Goal: Communication & Community: Answer question/provide support

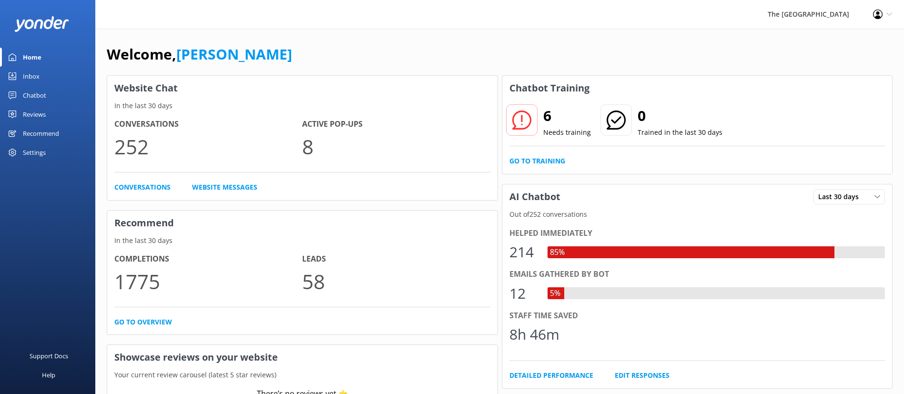
click at [42, 80] on link "Inbox" at bounding box center [47, 76] width 95 height 19
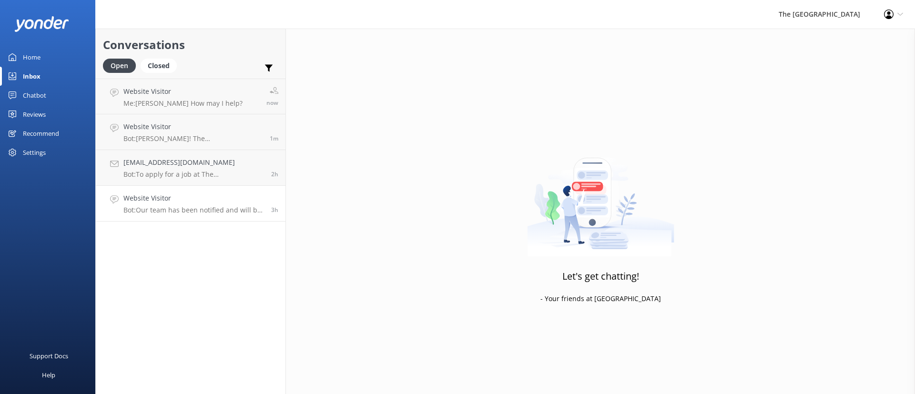
drag, startPoint x: 215, startPoint y: 213, endPoint x: 224, endPoint y: 213, distance: 8.6
click at [215, 212] on p "Bot: Our team has been notified and will be with you as soon as possible. Alter…" at bounding box center [193, 210] width 141 height 9
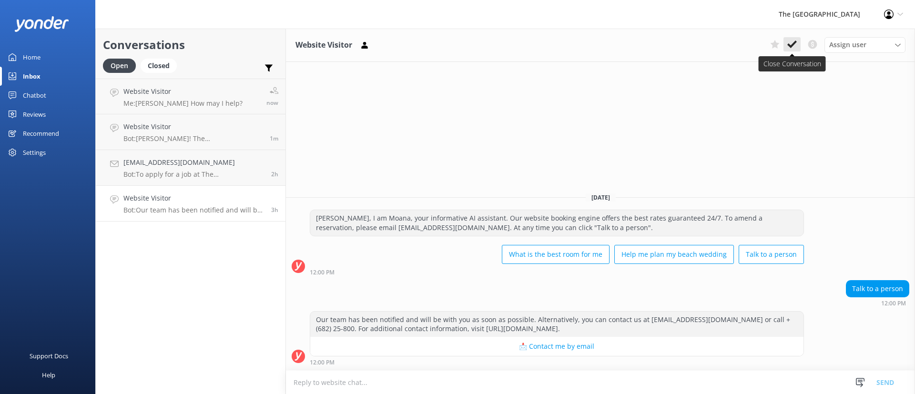
click at [792, 41] on icon at bounding box center [792, 45] width 10 height 10
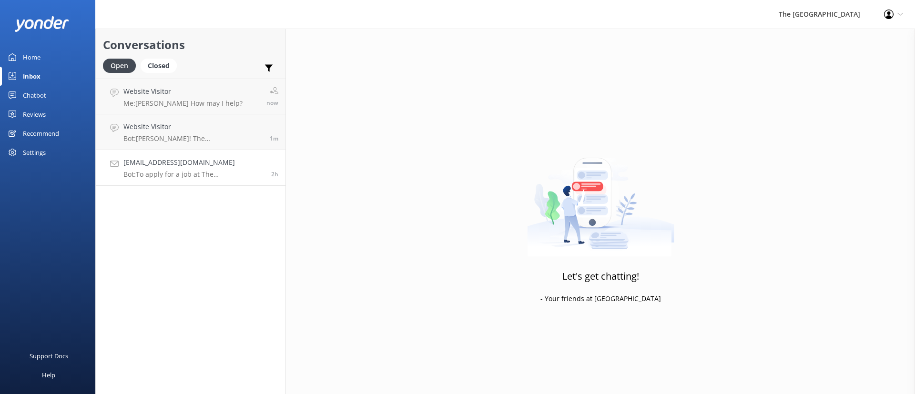
click at [255, 171] on p "Bot: To apply for a job at The [GEOGRAPHIC_DATA] and our sister resorts, please…" at bounding box center [193, 174] width 141 height 9
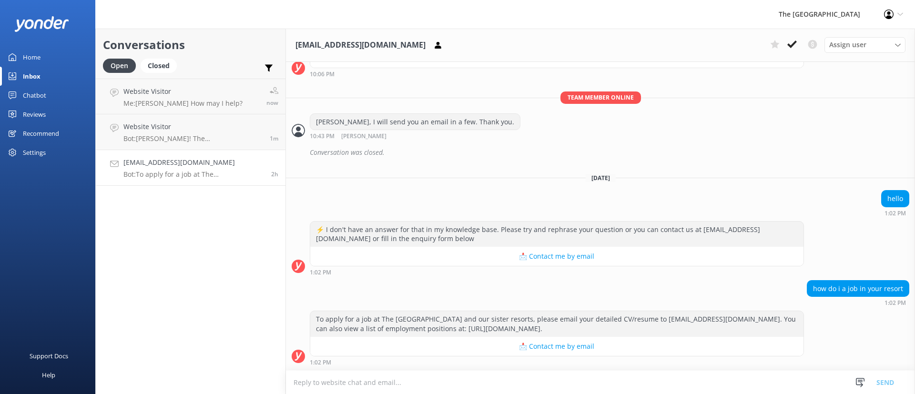
scroll to position [586, 0]
click at [787, 137] on div "[PERSON_NAME], I will send you an email in a few. Thank you. 10:43 PM [PERSON_N…" at bounding box center [600, 126] width 629 height 26
click at [150, 173] on p "Bot: To apply for a job at The [GEOGRAPHIC_DATA] and our sister resorts, please…" at bounding box center [193, 174] width 141 height 9
click at [229, 109] on link "Website Visitor Me: [PERSON_NAME] How may I help? now" at bounding box center [191, 97] width 190 height 36
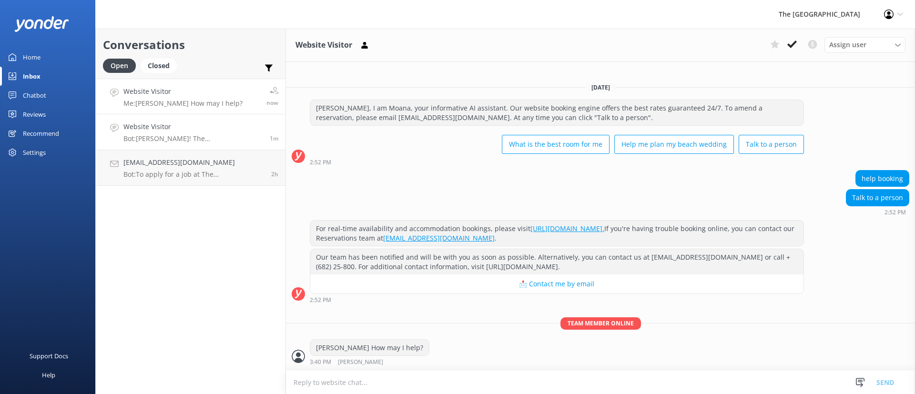
click at [180, 126] on h4 "Website Visitor" at bounding box center [192, 127] width 139 height 10
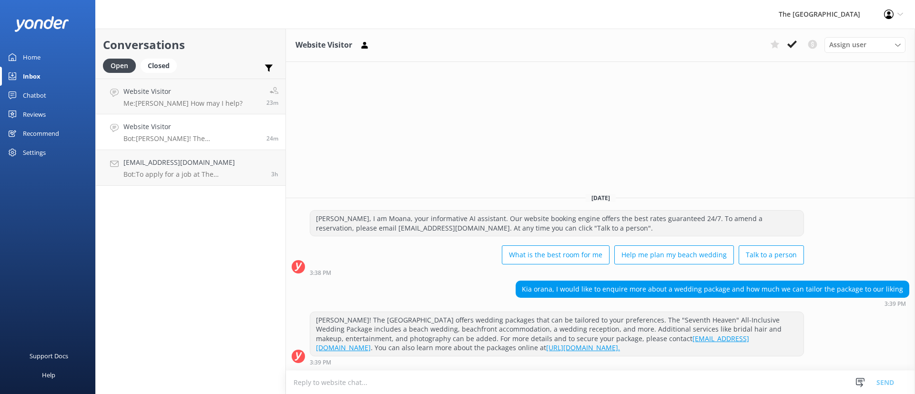
click at [238, 294] on div "Conversations Open Closed Important Converted Assigned to me Unassigned Website…" at bounding box center [190, 211] width 191 height 365
click at [221, 180] on link "[EMAIL_ADDRESS][DOMAIN_NAME] Bot: To apply for a job at [GEOGRAPHIC_DATA] and o…" at bounding box center [191, 168] width 190 height 36
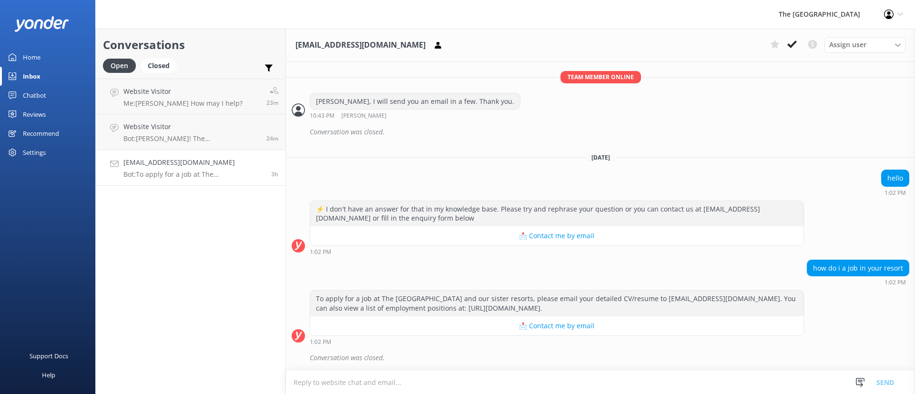
scroll to position [606, 0]
click at [190, 173] on div "Conversations Open Closed Important Converted Assigned to me Unassigned Website…" at bounding box center [190, 211] width 191 height 365
drag, startPoint x: 179, startPoint y: 147, endPoint x: 185, endPoint y: 156, distance: 11.4
click at [179, 146] on link "Website Visitor Bot: Kia Orana! The [GEOGRAPHIC_DATA] offers wedding packages t…" at bounding box center [191, 132] width 190 height 36
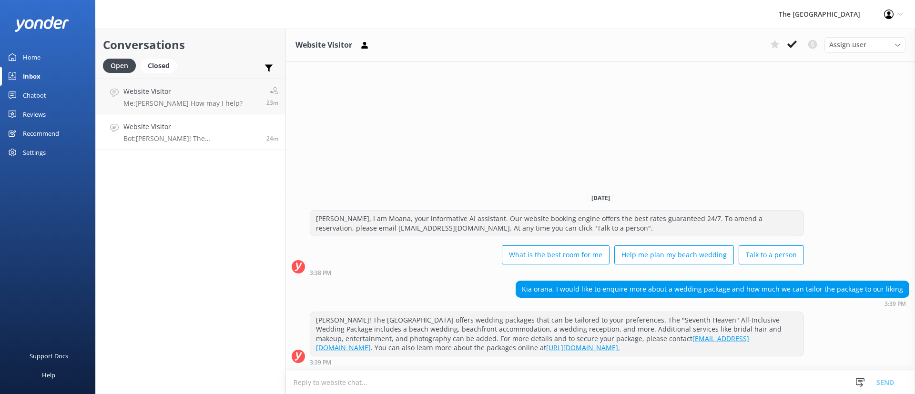
click at [213, 264] on div "Conversations Open Closed Important Converted Assigned to me Unassigned Website…" at bounding box center [190, 211] width 191 height 365
click at [169, 103] on p "Me: [PERSON_NAME] How may I help?" at bounding box center [182, 103] width 119 height 9
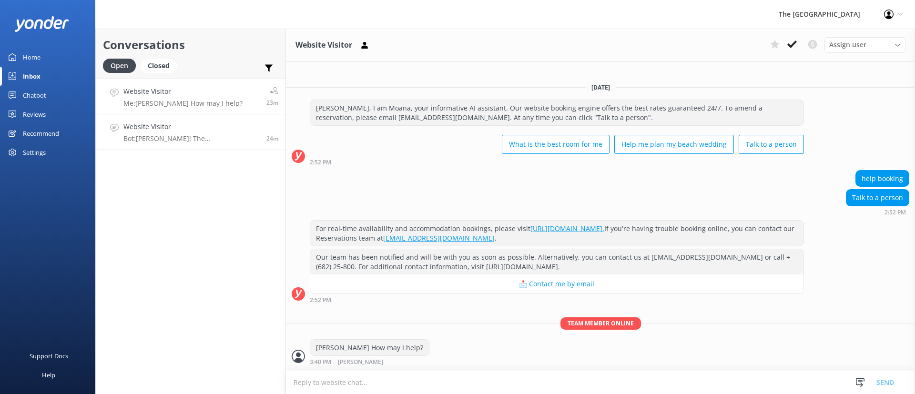
click at [180, 147] on link "Website Visitor Bot: Kia Orana! The [GEOGRAPHIC_DATA] offers wedding packages t…" at bounding box center [191, 132] width 190 height 36
